Goal: Task Accomplishment & Management: Complete application form

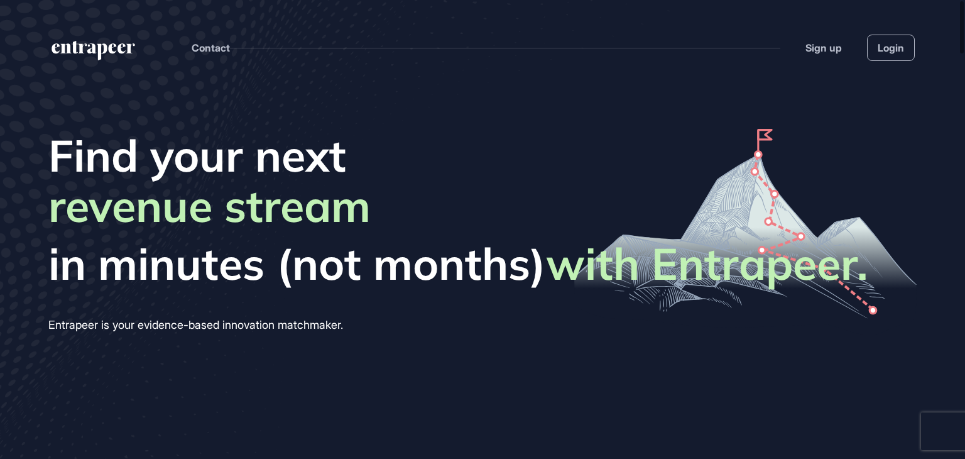
click at [247, 223] on span "revenue stream" at bounding box center [209, 208] width 322 height 58
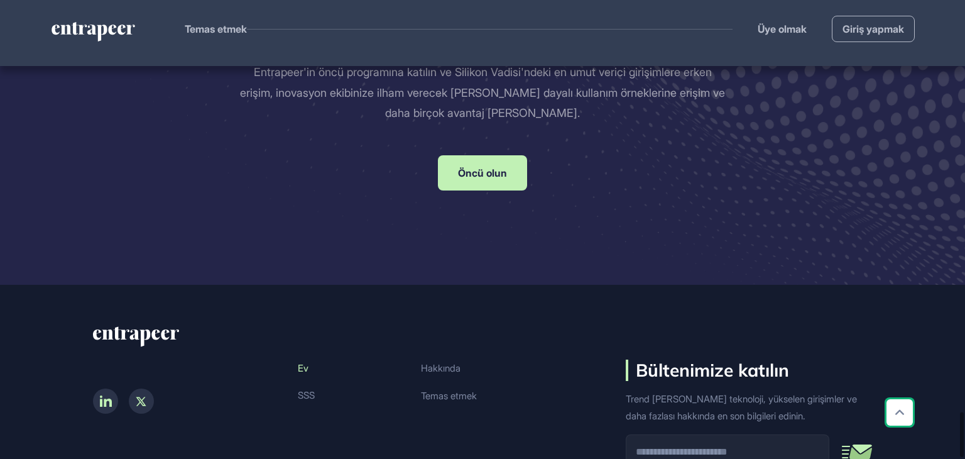
scroll to position [4258, 0]
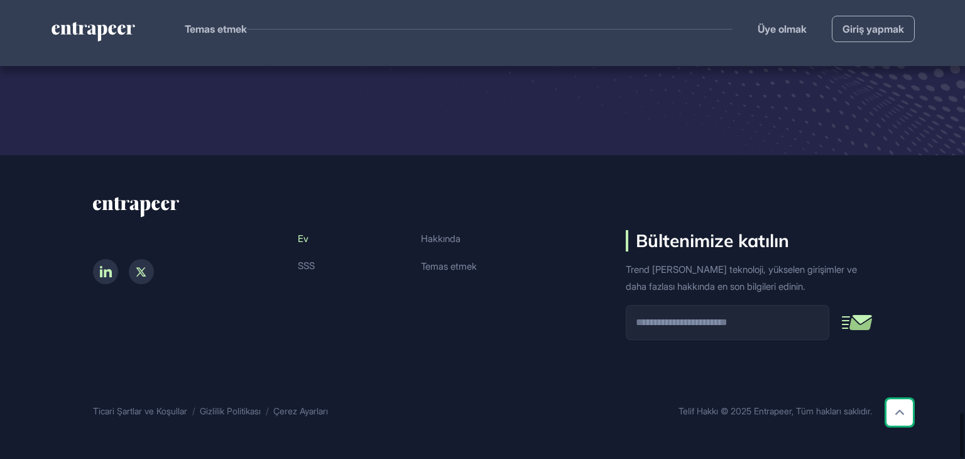
click at [90, 280] on footer "Ev Hakkında SSS Temas etmek Bültenimize katılın Trend [PERSON_NAME] teknoloji, …" at bounding box center [482, 307] width 965 height 304
click at [103, 277] on icon at bounding box center [105, 271] width 15 height 15
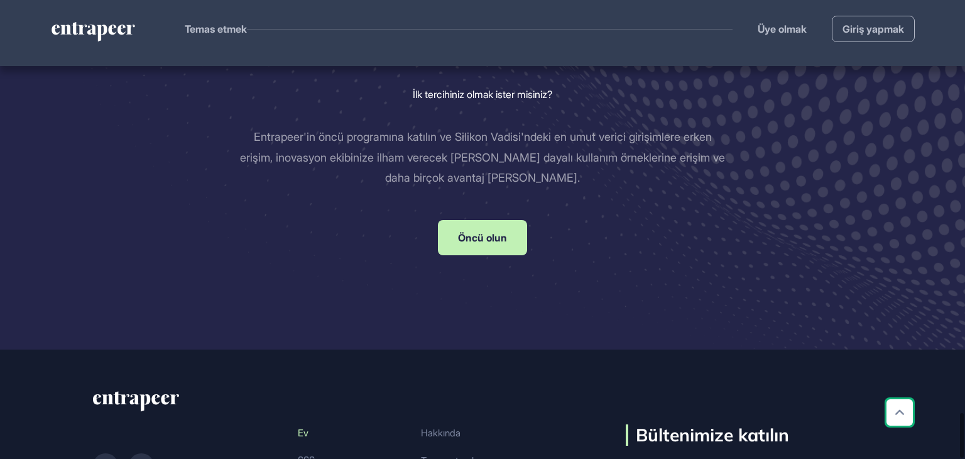
scroll to position [4006, 0]
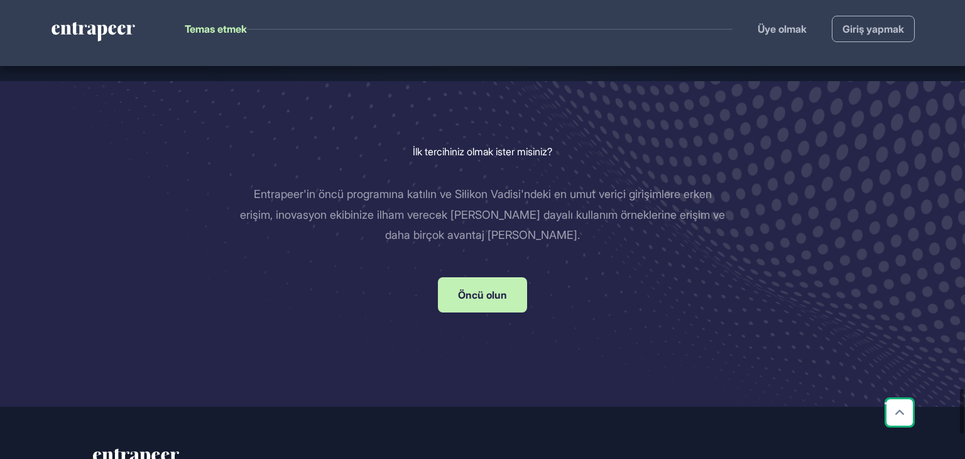
click at [224, 33] on font "Temas etmek" at bounding box center [216, 29] width 62 height 13
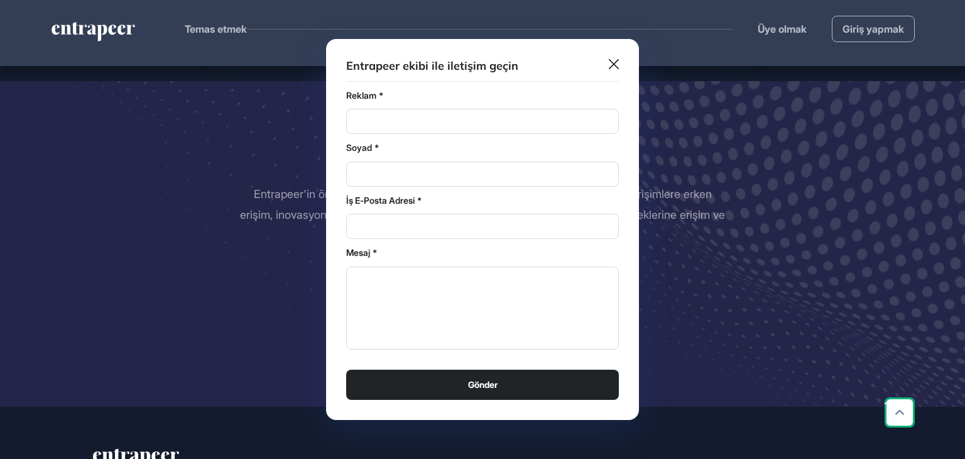
click at [618, 61] on icon at bounding box center [614, 64] width 10 height 10
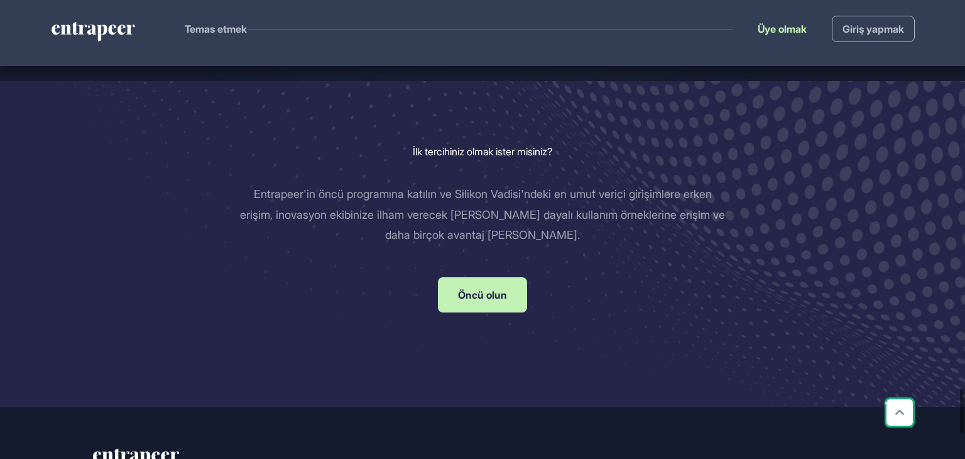
click at [761, 32] on font "Üye olmak" at bounding box center [782, 29] width 49 height 13
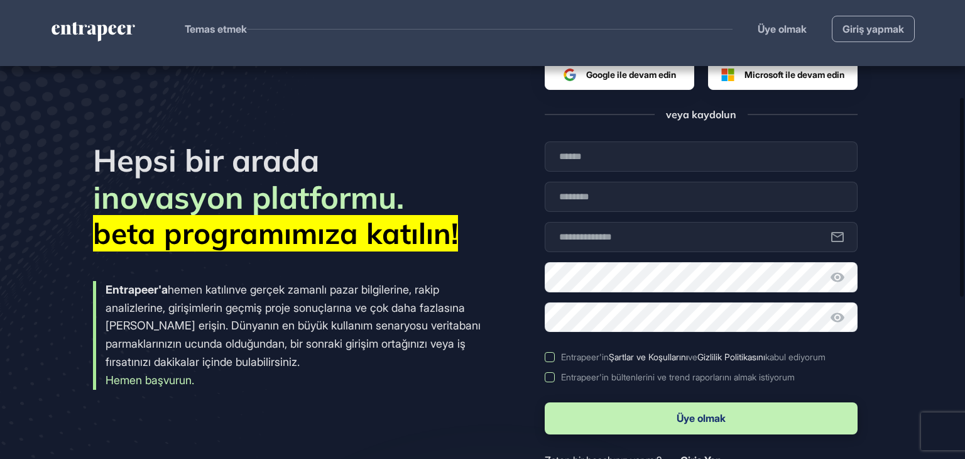
scroll to position [126, 0]
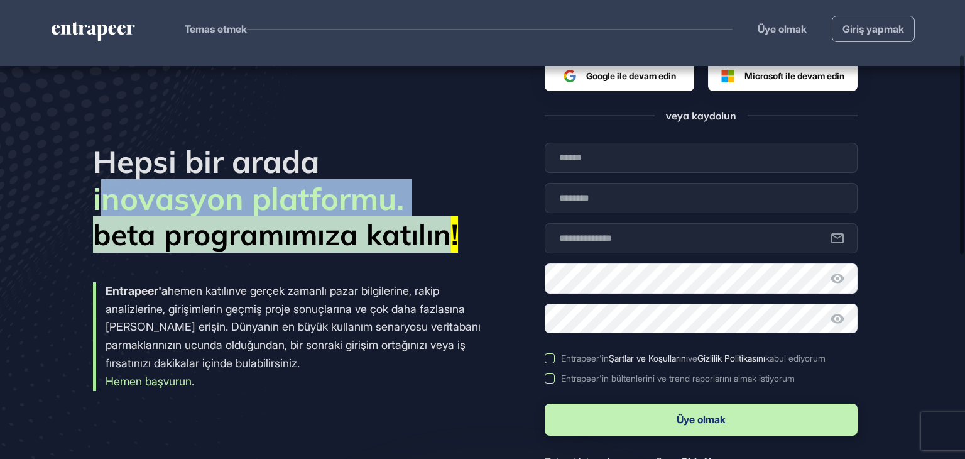
drag, startPoint x: 100, startPoint y: 203, endPoint x: 450, endPoint y: 234, distance: 351.3
click at [450, 234] on div "Hepsi bir arada inovasyon platformu. beta programımıza katılın!" at bounding box center [288, 197] width 390 height 109
click at [450, 234] on font "beta programımıza katılın!" at bounding box center [275, 234] width 365 height 36
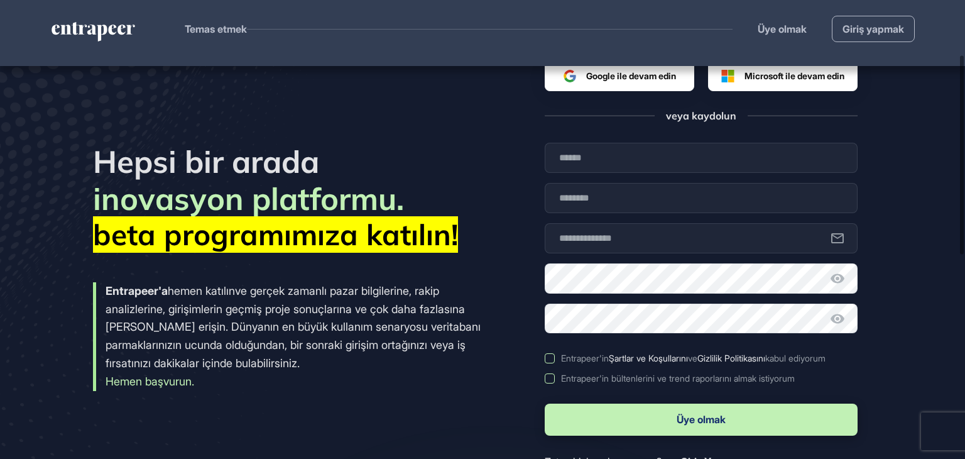
click at [455, 235] on font "beta programımıza katılın!" at bounding box center [275, 234] width 365 height 36
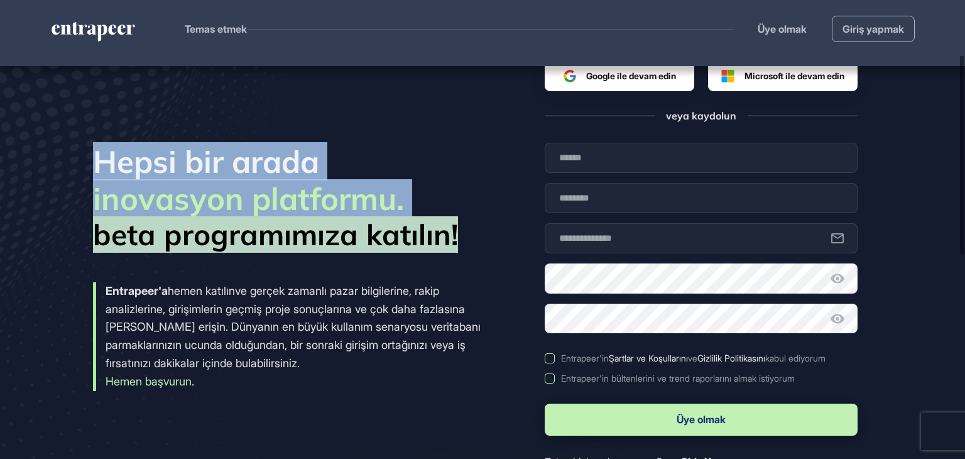
drag, startPoint x: 455, startPoint y: 235, endPoint x: 100, endPoint y: 161, distance: 362.5
click at [100, 161] on div "Hepsi bir arada inovasyon platformu. beta programımıza katılın!" at bounding box center [288, 197] width 390 height 109
click at [138, 194] on font "inovasyon platformu." at bounding box center [248, 198] width 311 height 38
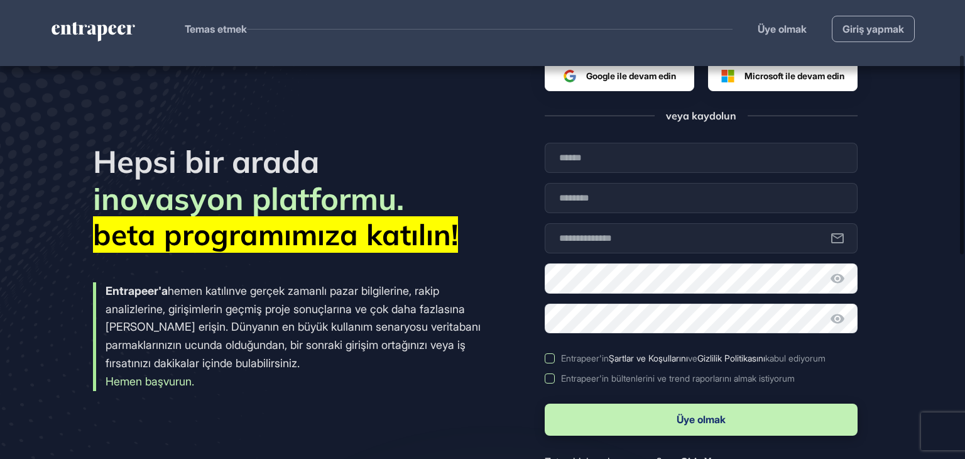
click at [173, 379] on font "Hemen başvurun." at bounding box center [150, 380] width 89 height 13
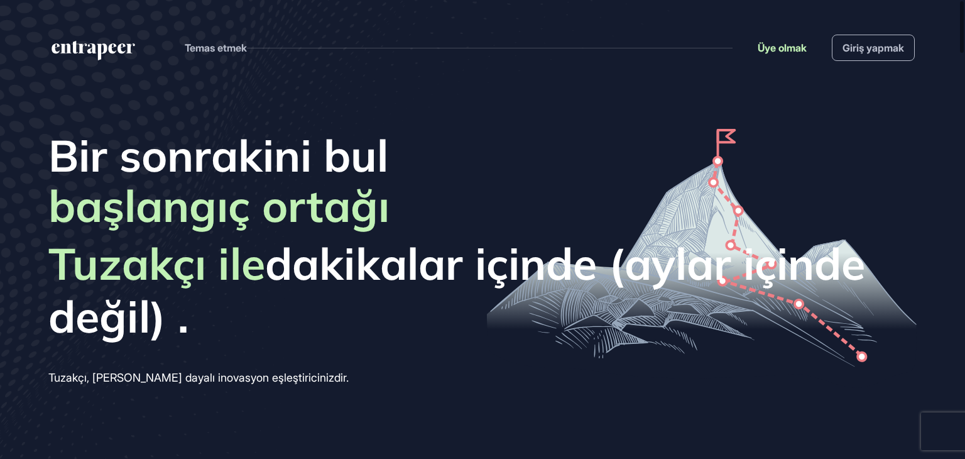
click at [770, 46] on font "Üye olmak" at bounding box center [782, 47] width 49 height 13
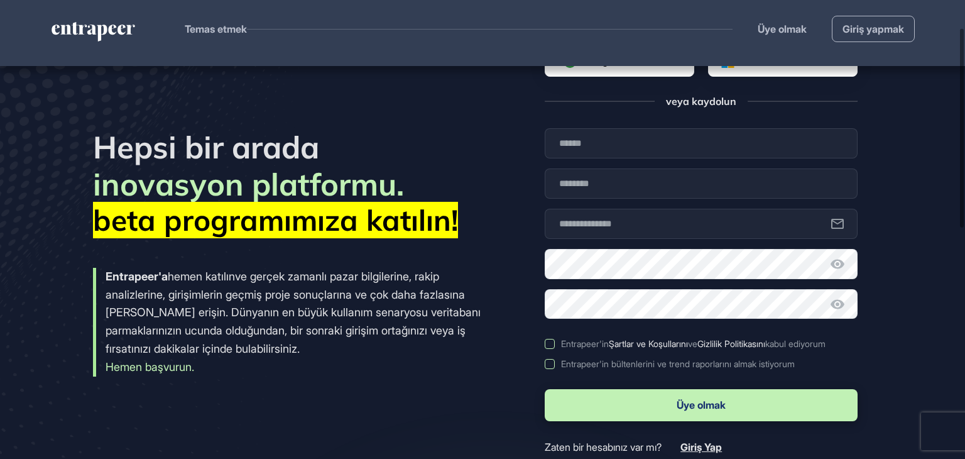
scroll to position [63, 0]
